Goal: Find specific page/section: Find specific page/section

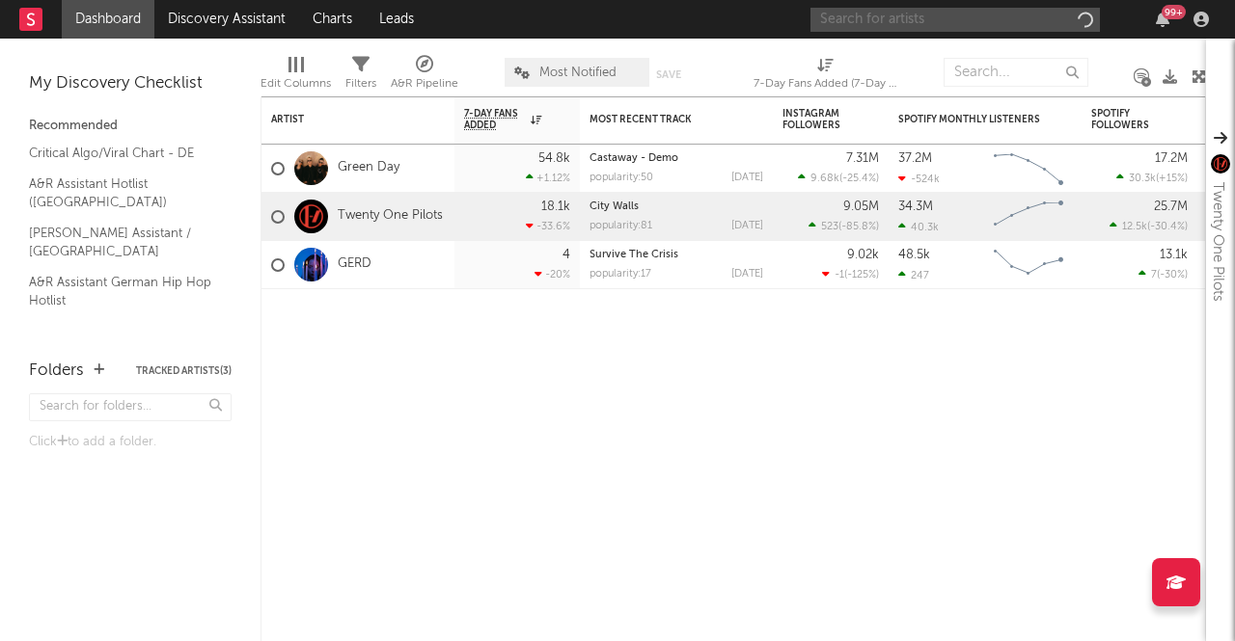
click at [939, 15] on input "text" at bounding box center [954, 20] width 289 height 24
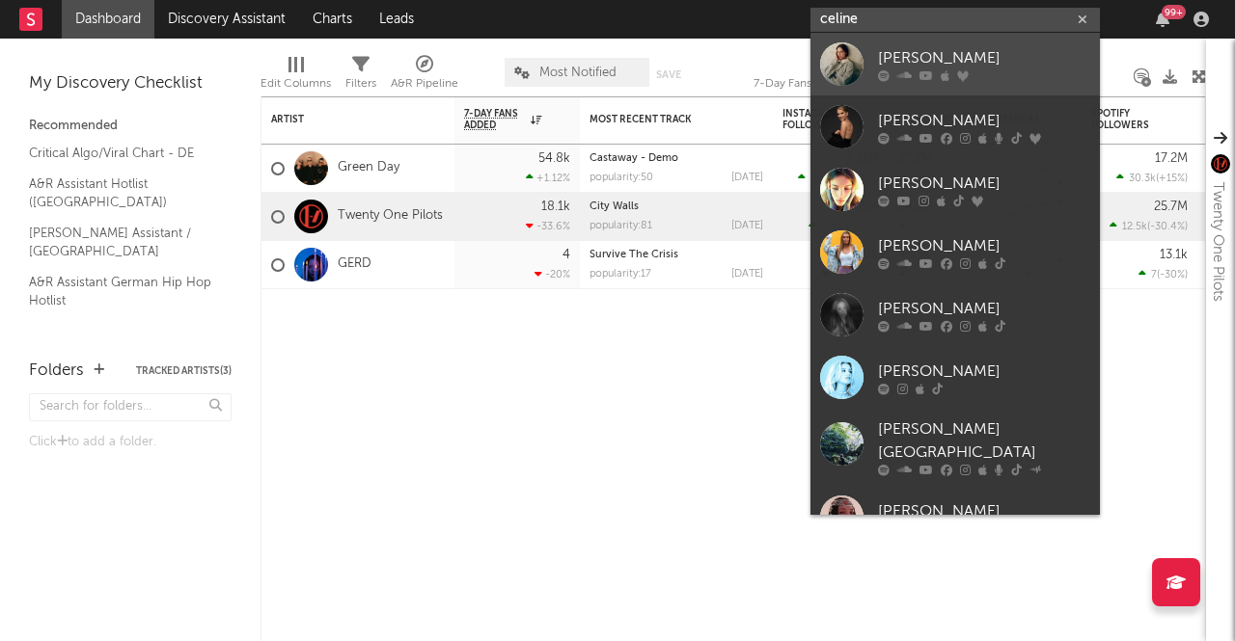
type input "celine"
click at [988, 63] on div "[PERSON_NAME]" at bounding box center [984, 57] width 212 height 23
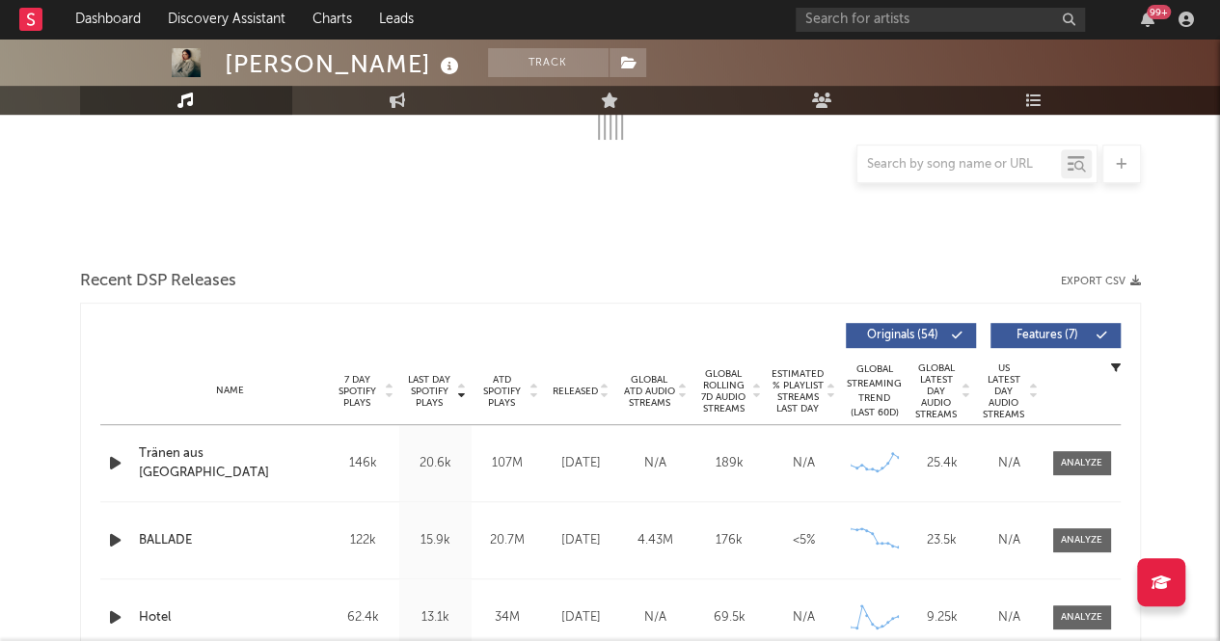
select select "6m"
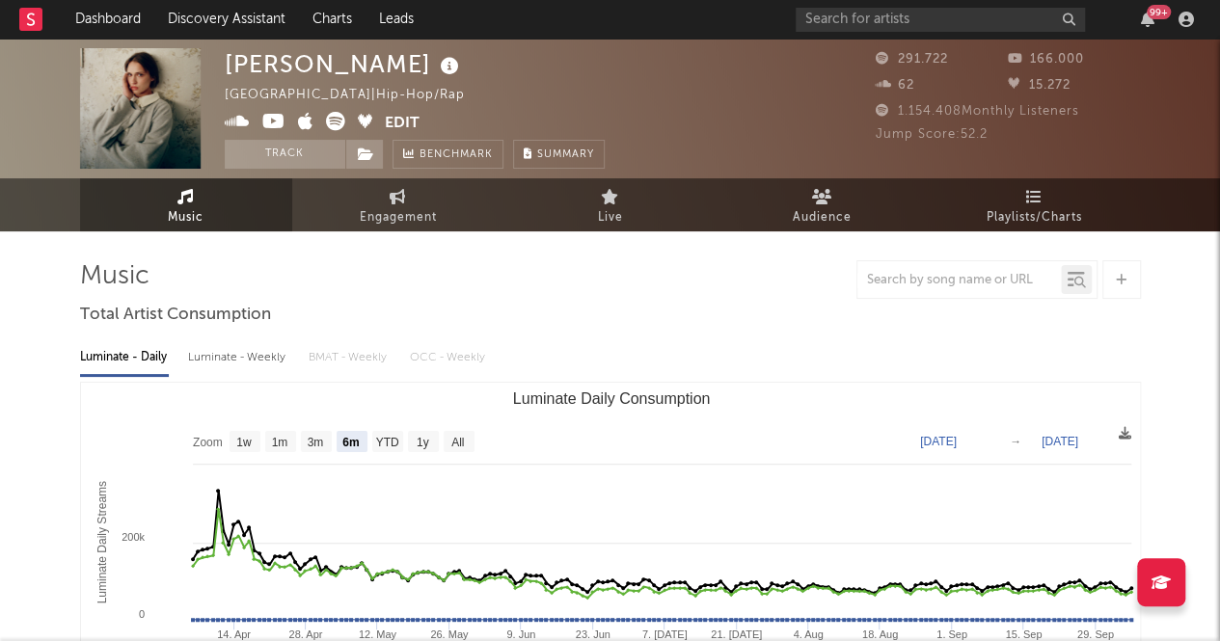
drag, startPoint x: 82, startPoint y: 474, endPoint x: 83, endPoint y: 74, distance: 399.4
click at [877, 110] on icon at bounding box center [885, 110] width 19 height 13
